Goal: Find specific page/section: Find specific page/section

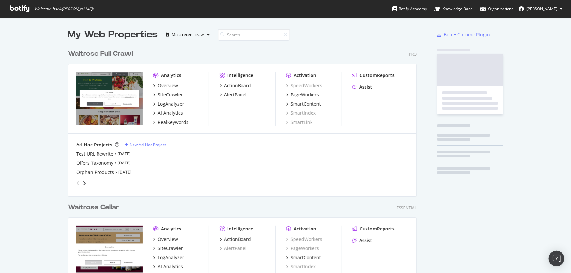
scroll to position [282, 349]
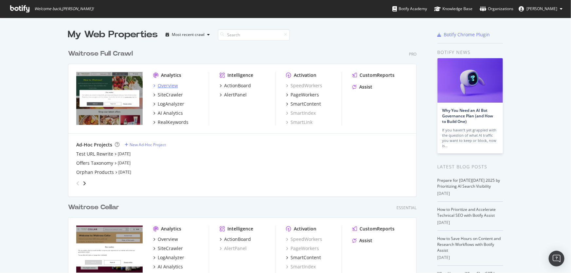
click at [167, 88] on div "Overview" at bounding box center [168, 85] width 20 height 7
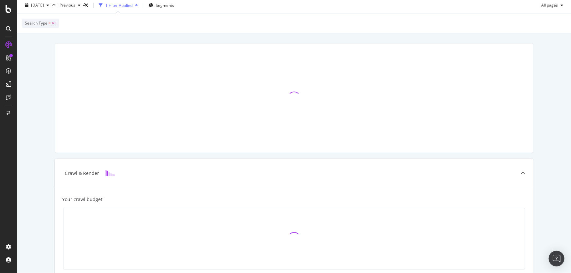
scroll to position [29, 0]
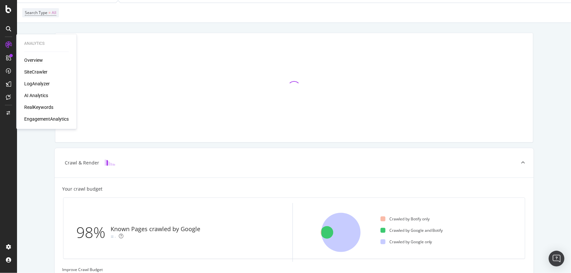
click at [35, 62] on div "Overview" at bounding box center [33, 60] width 19 height 7
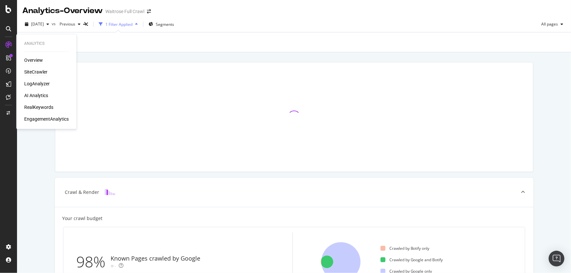
click at [36, 73] on div "SiteCrawler" at bounding box center [35, 72] width 23 height 7
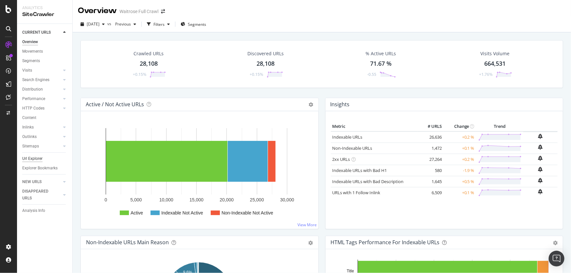
click at [34, 159] on div "Url Explorer" at bounding box center [32, 158] width 20 height 7
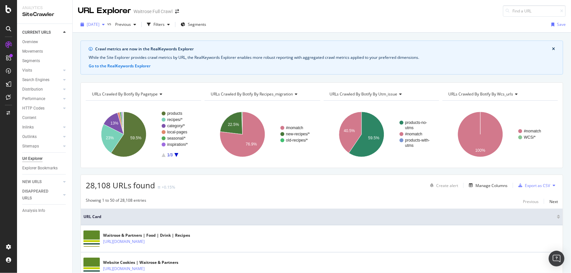
click at [107, 29] on div "[DATE]" at bounding box center [92, 25] width 29 height 10
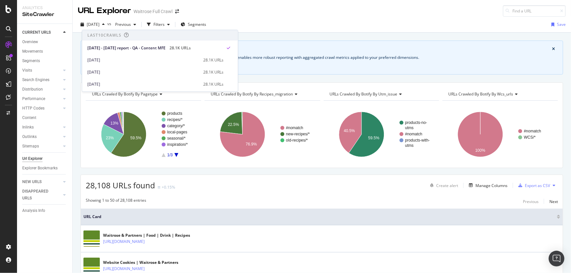
click at [322, 28] on div "[DATE] vs Previous Filters Segments Save" at bounding box center [322, 25] width 498 height 13
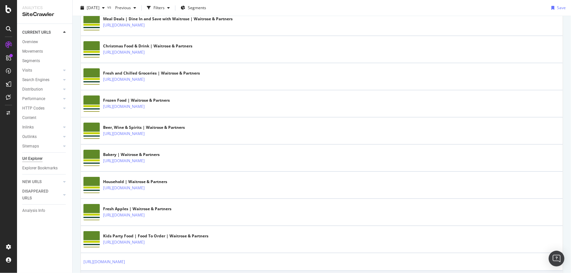
scroll to position [627, 0]
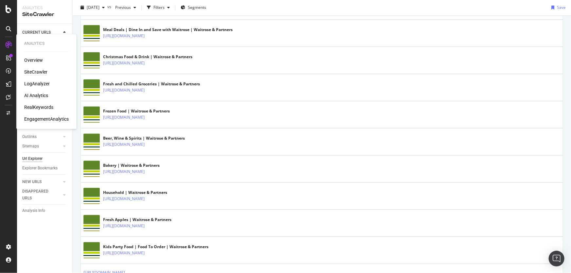
click at [32, 61] on div "Overview" at bounding box center [33, 60] width 19 height 7
